Goal: Book appointment/travel/reservation

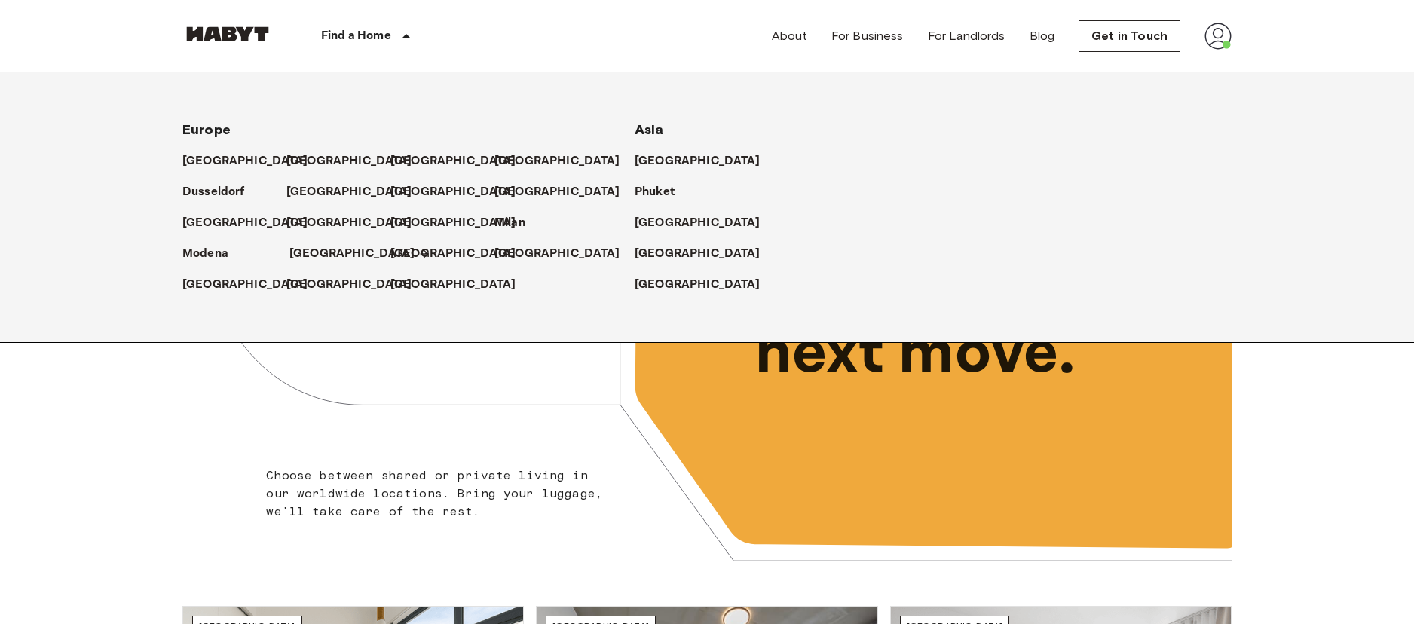
click at [319, 253] on p "[GEOGRAPHIC_DATA]" at bounding box center [352, 254] width 126 height 18
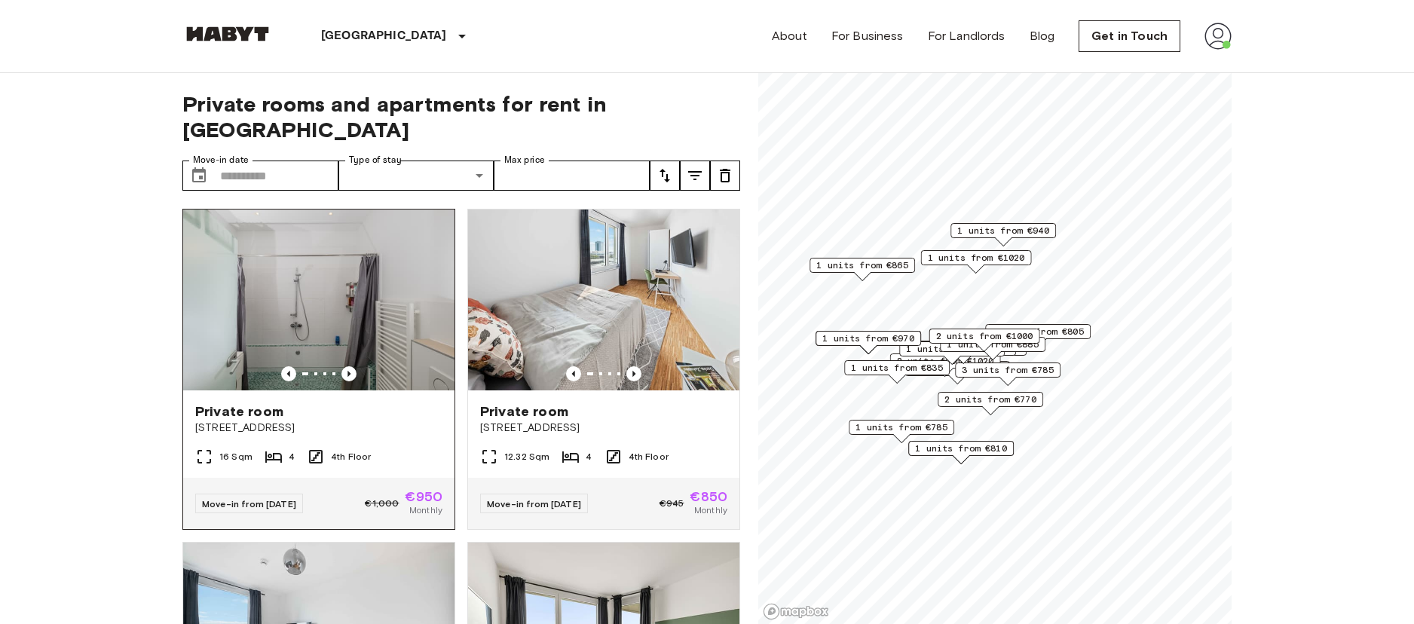
click at [274, 284] on img at bounding box center [318, 300] width 271 height 181
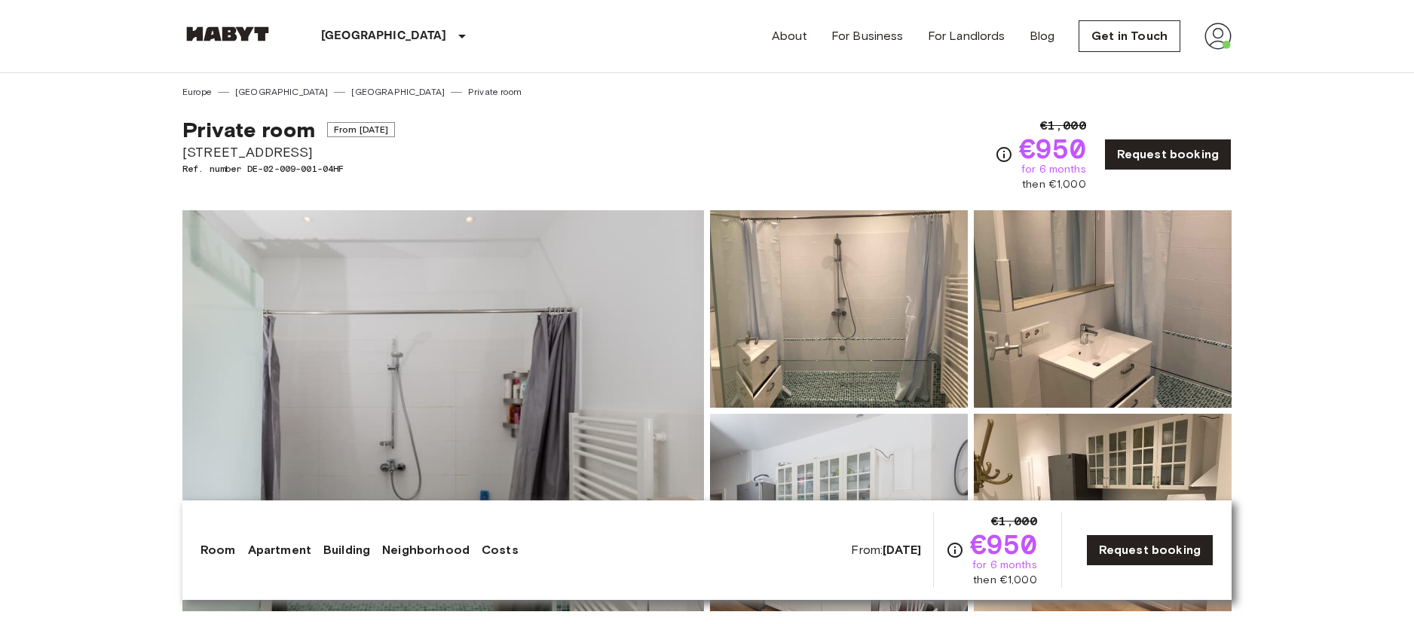
click at [547, 157] on div "Private room From [DATE] [STREET_ADDRESS]. number DE-02-009-001-04HF €1,000 €95…" at bounding box center [706, 145] width 1049 height 93
